Goal: Task Accomplishment & Management: Use online tool/utility

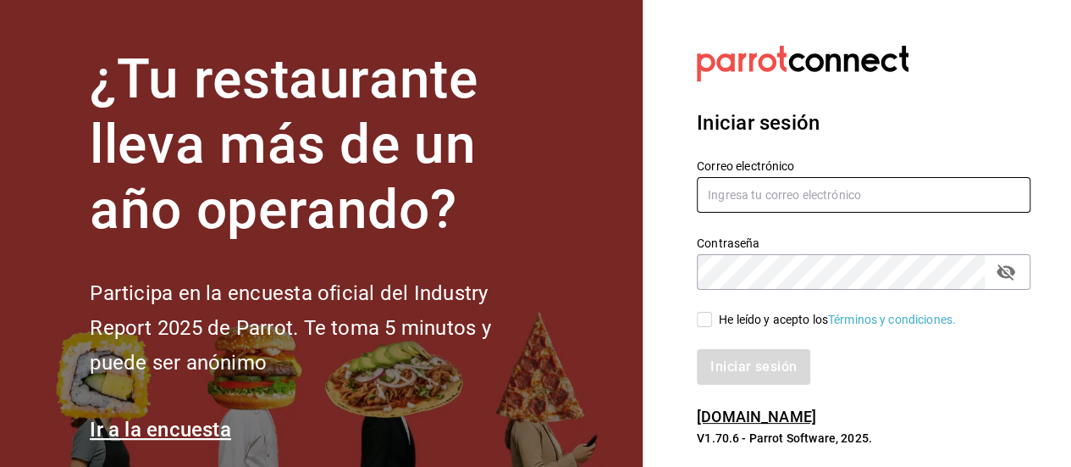
type input "[EMAIL_ADDRESS][DOMAIN_NAME]"
click at [706, 319] on input "He leído y acepto los Términos y condiciones." at bounding box center [704, 319] width 15 height 15
checkbox input "true"
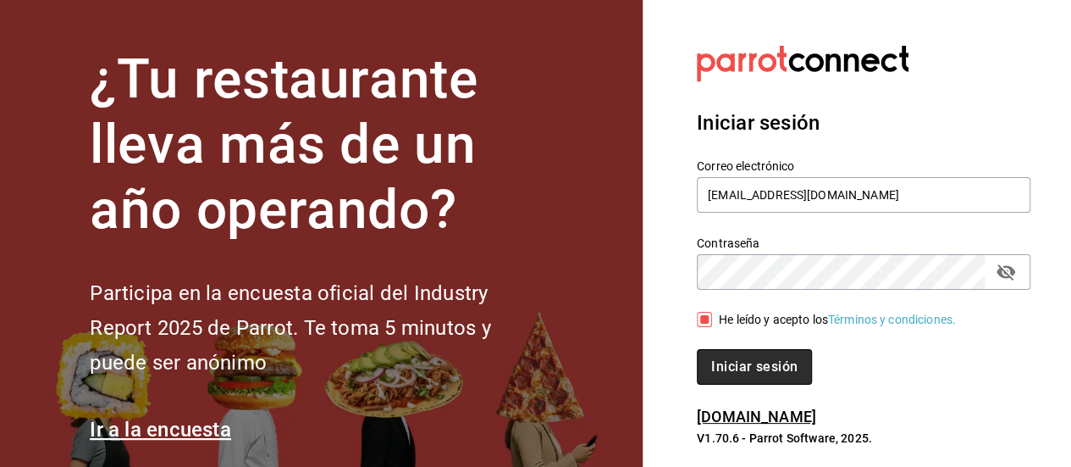
click at [745, 362] on font "Iniciar sesión" at bounding box center [754, 366] width 86 height 16
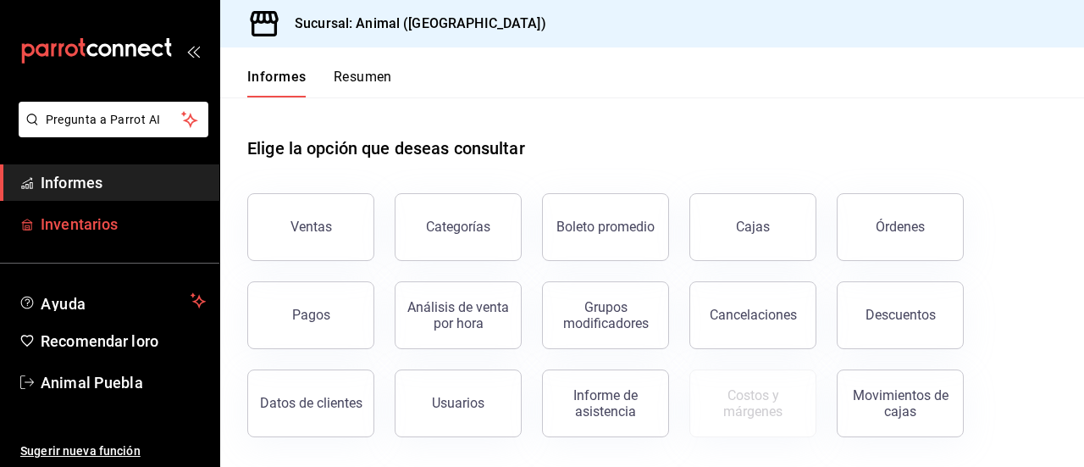
click at [120, 213] on span "Inventarios" at bounding box center [123, 224] width 165 height 23
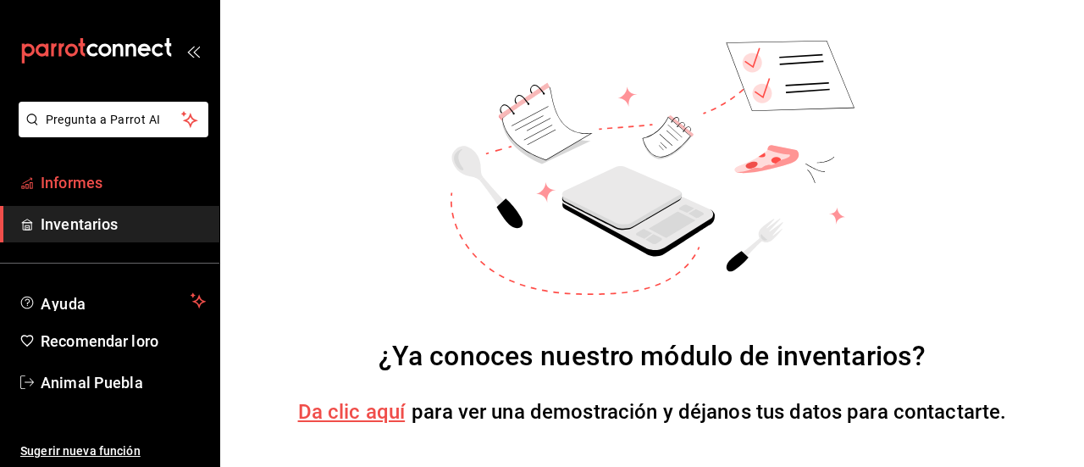
click at [113, 183] on span "Informes" at bounding box center [123, 182] width 165 height 23
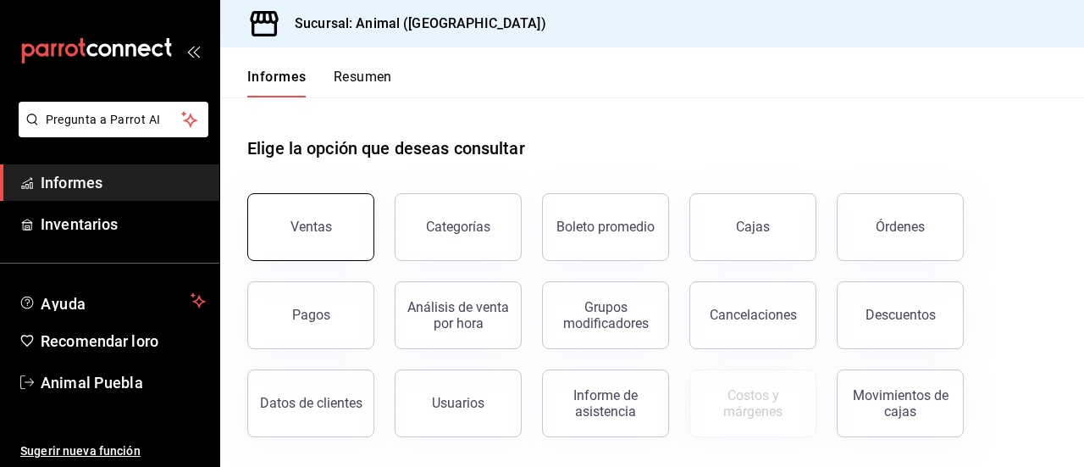
click at [296, 220] on font "Ventas" at bounding box center [310, 226] width 41 height 16
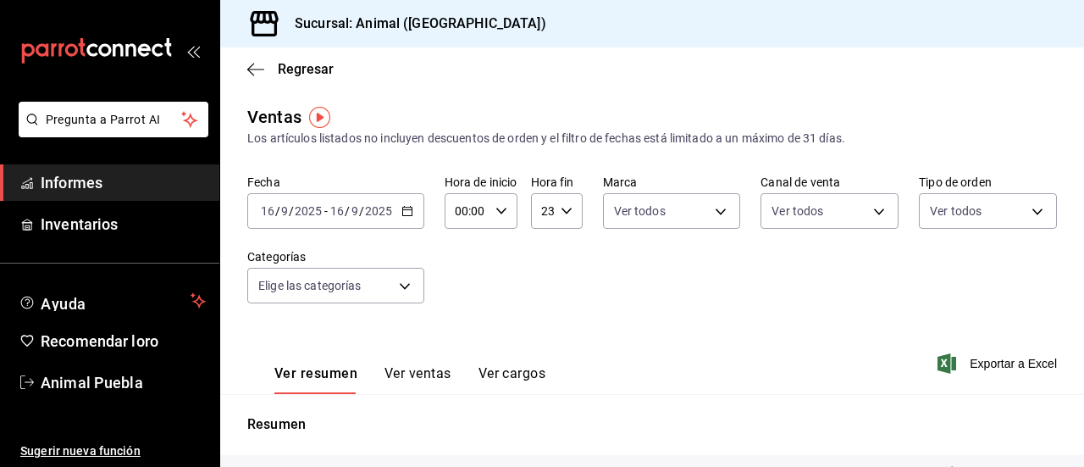
click at [404, 207] on \(Stroke\) "button" at bounding box center [404, 206] width 1 height 1
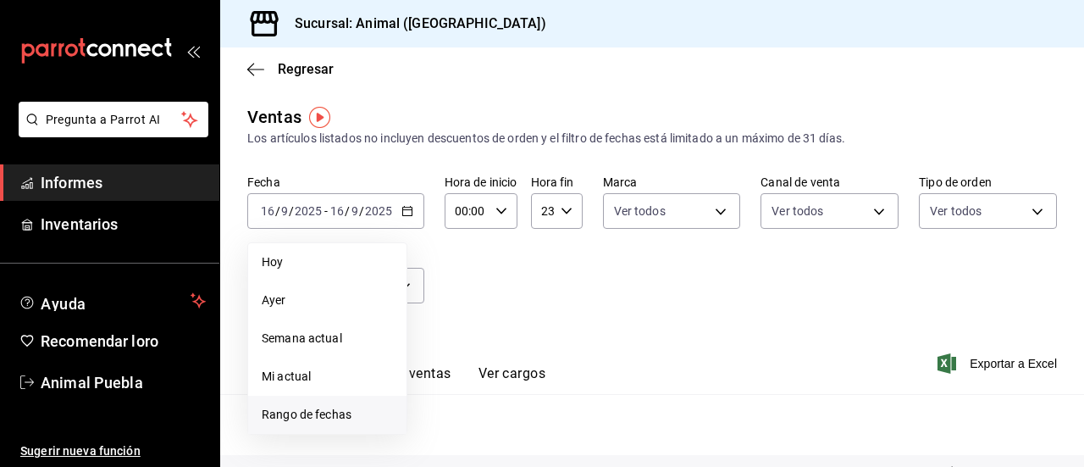
click at [324, 414] on font "Rango de fechas" at bounding box center [307, 414] width 90 height 14
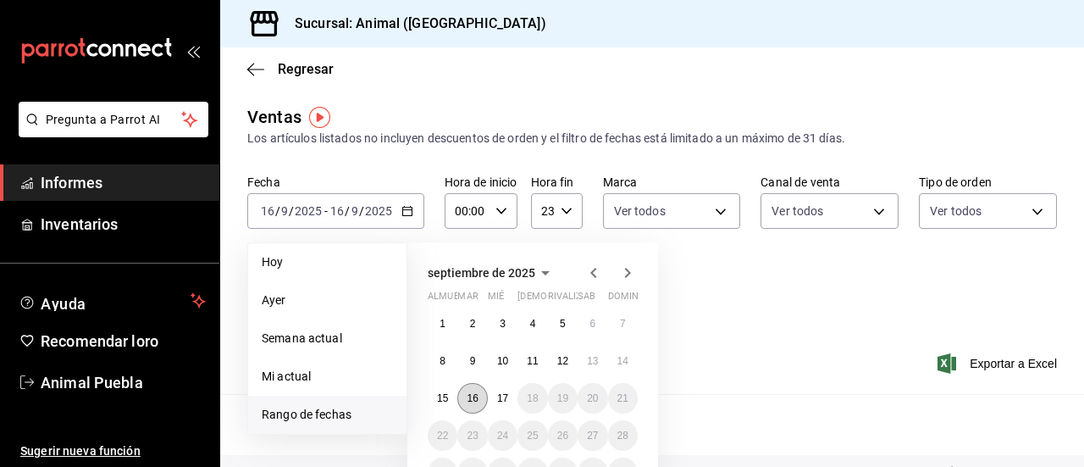
click at [470, 397] on font "16" at bounding box center [472, 398] width 11 height 12
click at [493, 397] on button "17" at bounding box center [503, 398] width 30 height 30
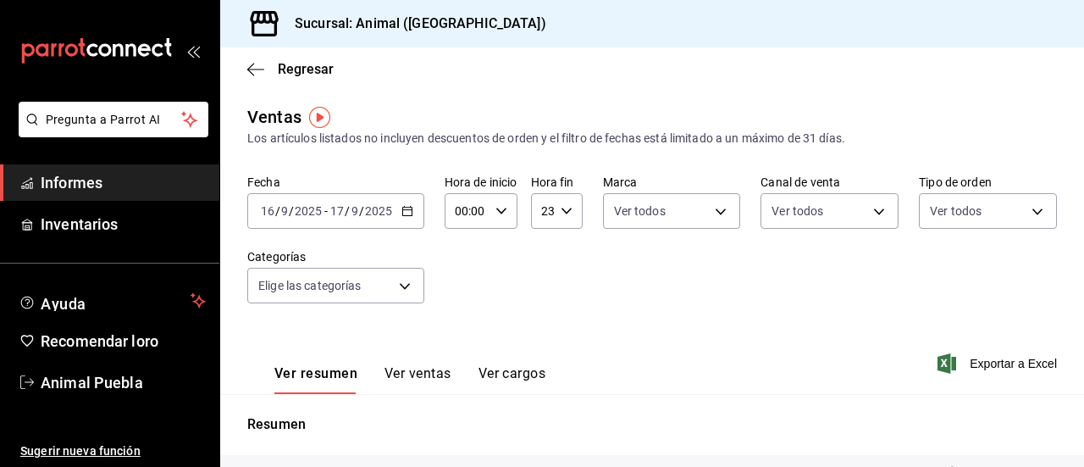
click at [499, 211] on \(Stroke\) "button" at bounding box center [500, 210] width 10 height 6
click at [462, 335] on font "02" at bounding box center [462, 336] width 14 height 14
type input "02:00"
click at [671, 325] on div at bounding box center [542, 233] width 1084 height 467
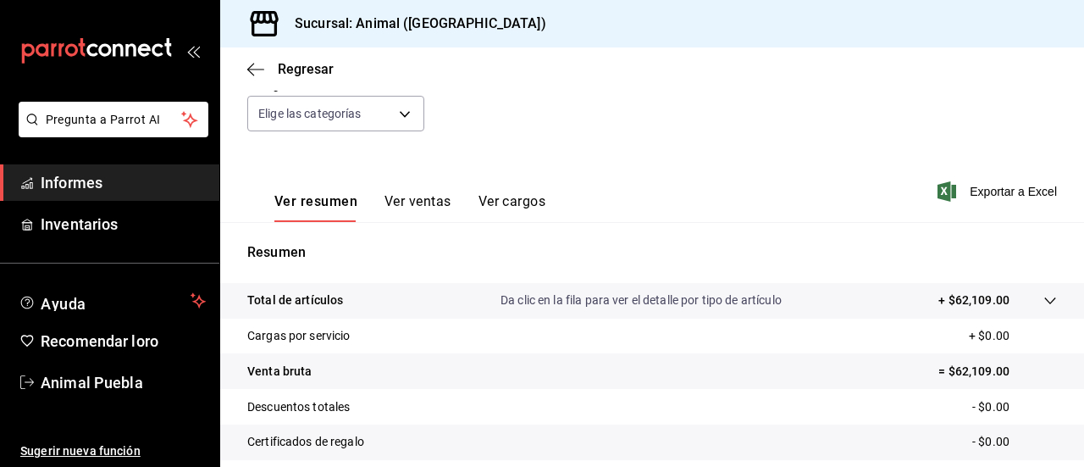
scroll to position [174, 0]
click at [955, 191] on span "Exportar a Excel" at bounding box center [999, 190] width 116 height 20
click at [84, 175] on font "Informes" at bounding box center [72, 183] width 62 height 18
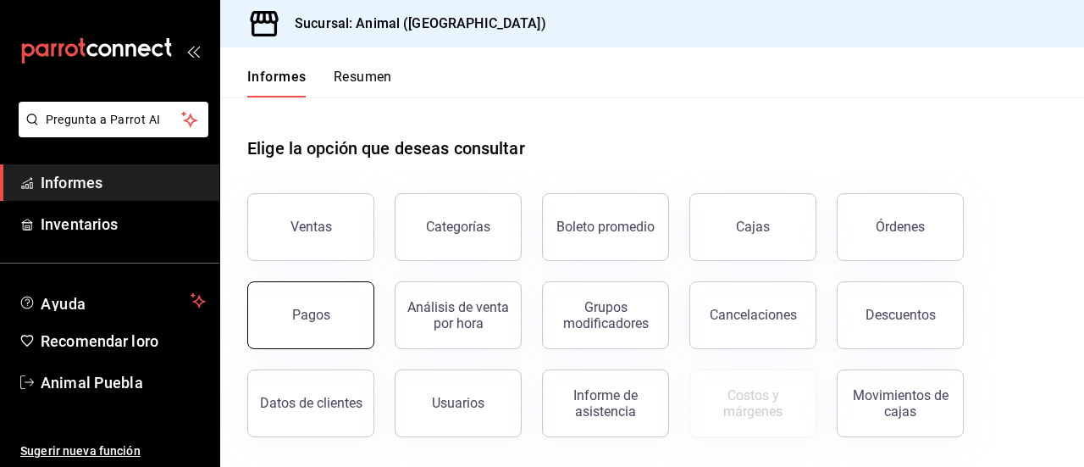
click at [293, 309] on button "Pagos" at bounding box center [310, 315] width 127 height 68
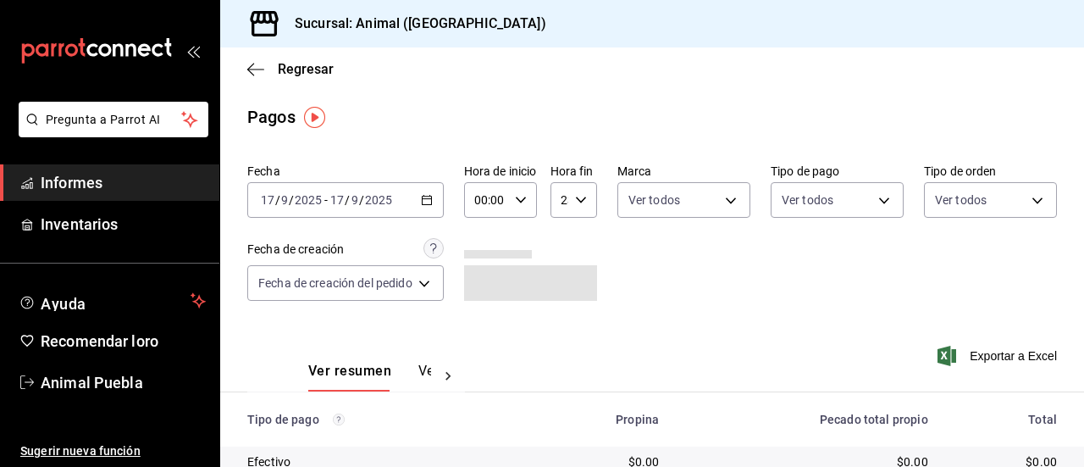
click at [420, 196] on div "2025-09-17 17 / 9 / 2025 - 2025-09-17 17 / 9 / 2025" at bounding box center [345, 200] width 196 height 36
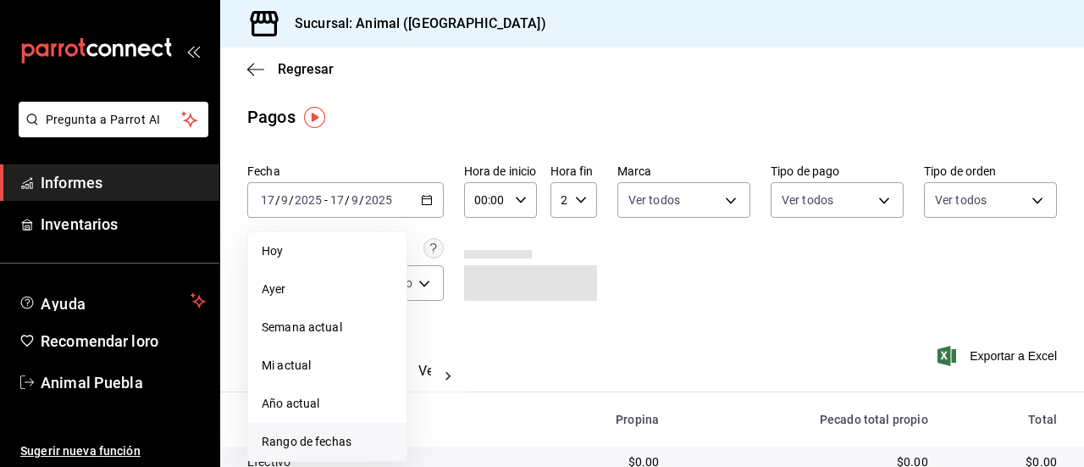
click at [282, 436] on font "Rango de fechas" at bounding box center [307, 441] width 90 height 14
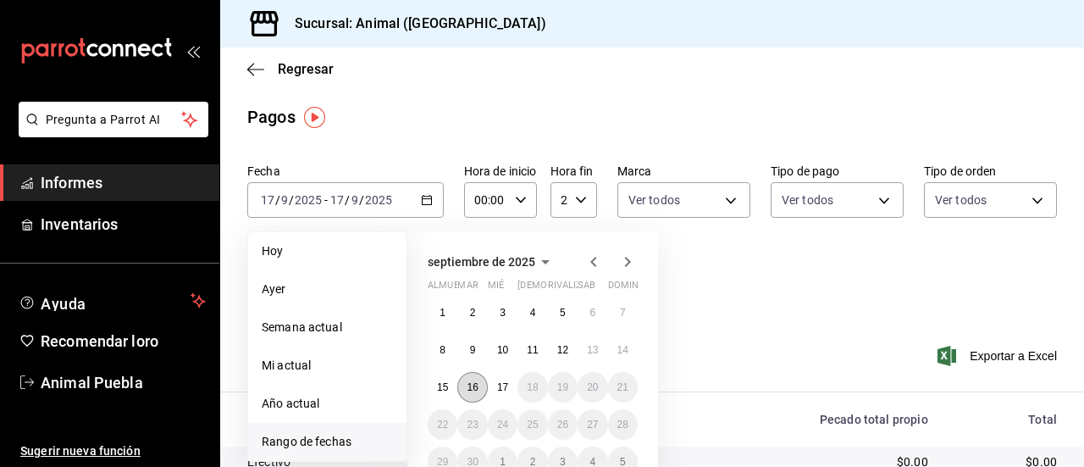
click at [471, 380] on button "16" at bounding box center [472, 387] width 30 height 30
click at [504, 380] on button "17" at bounding box center [503, 387] width 30 height 30
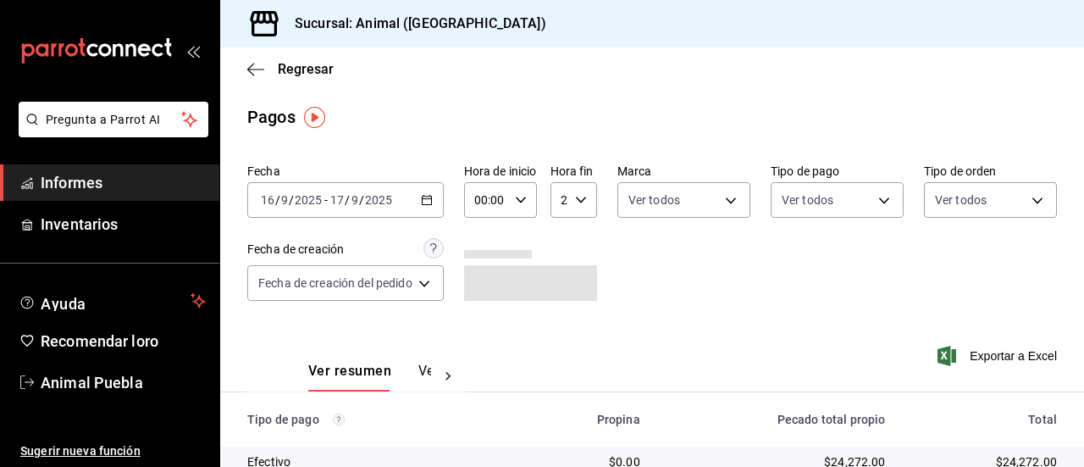
click at [523, 196] on icon "button" at bounding box center [521, 200] width 12 height 12
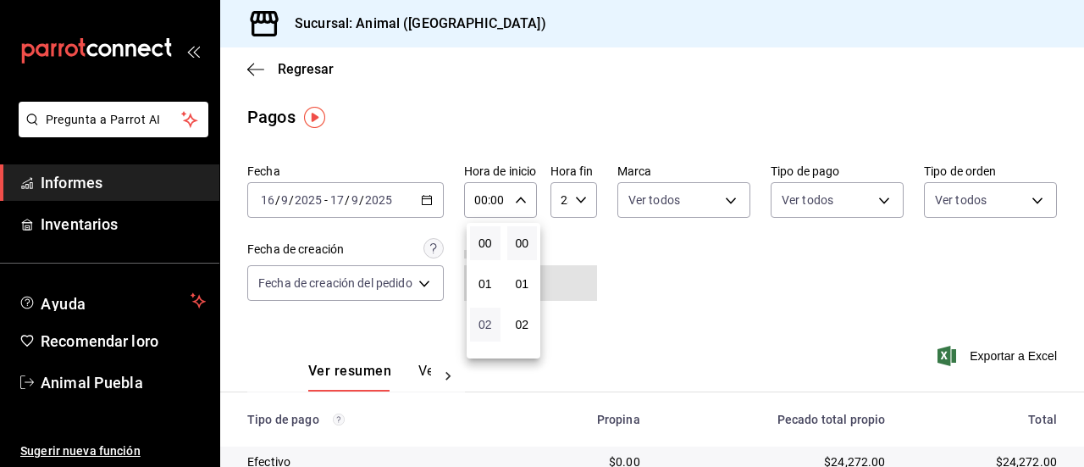
click at [481, 323] on font "02" at bounding box center [485, 325] width 14 height 14
type input "02:00"
click at [711, 308] on div at bounding box center [542, 233] width 1084 height 467
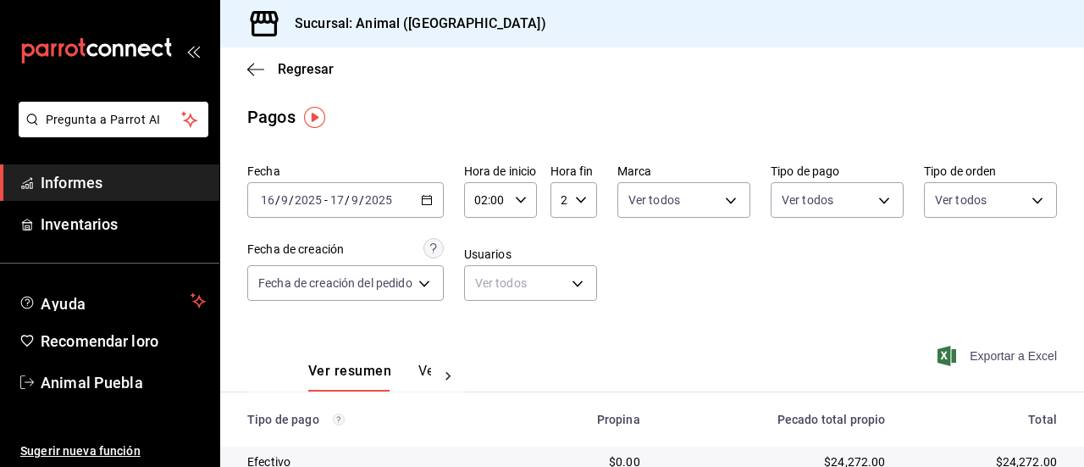
click at [977, 357] on font "Exportar a Excel" at bounding box center [1013, 356] width 87 height 14
